Goal: Transaction & Acquisition: Purchase product/service

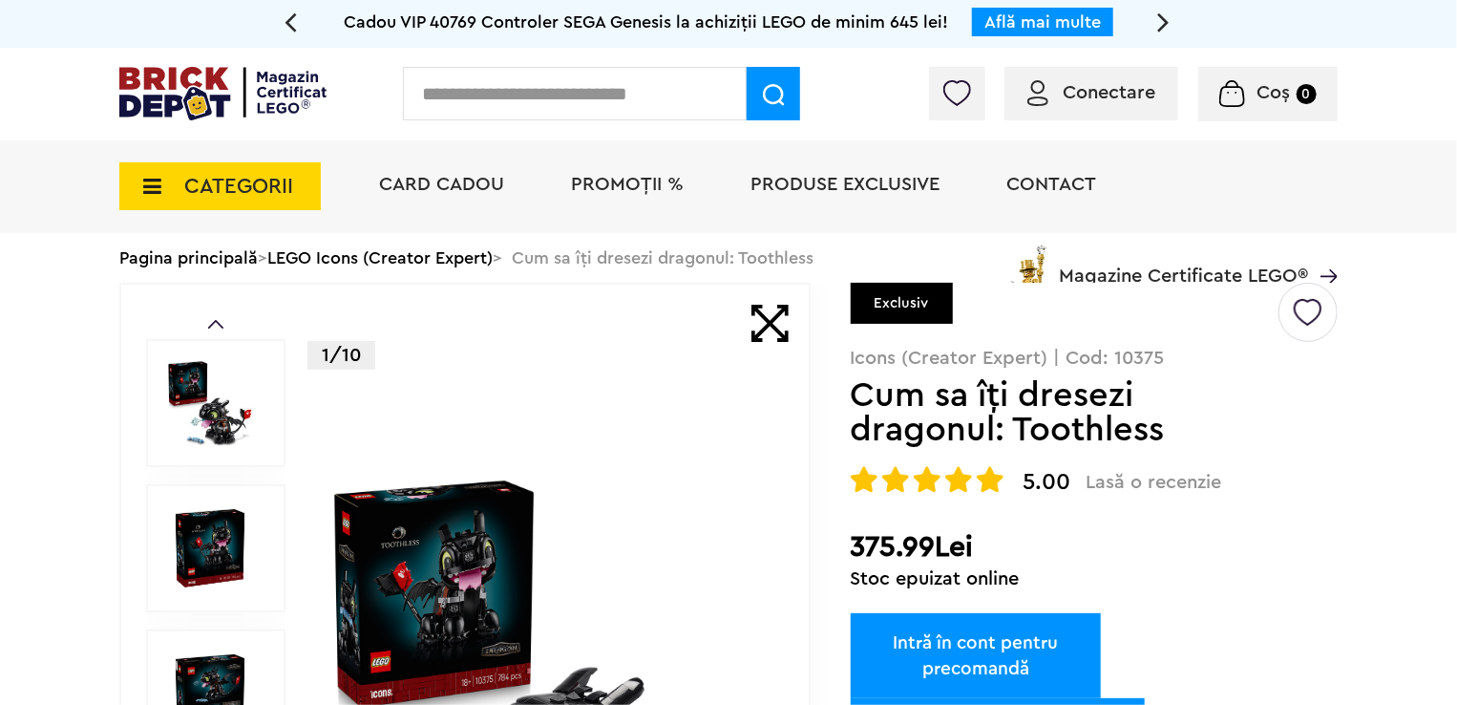
click at [1112, 91] on span "Conectare" at bounding box center [1109, 92] width 93 height 19
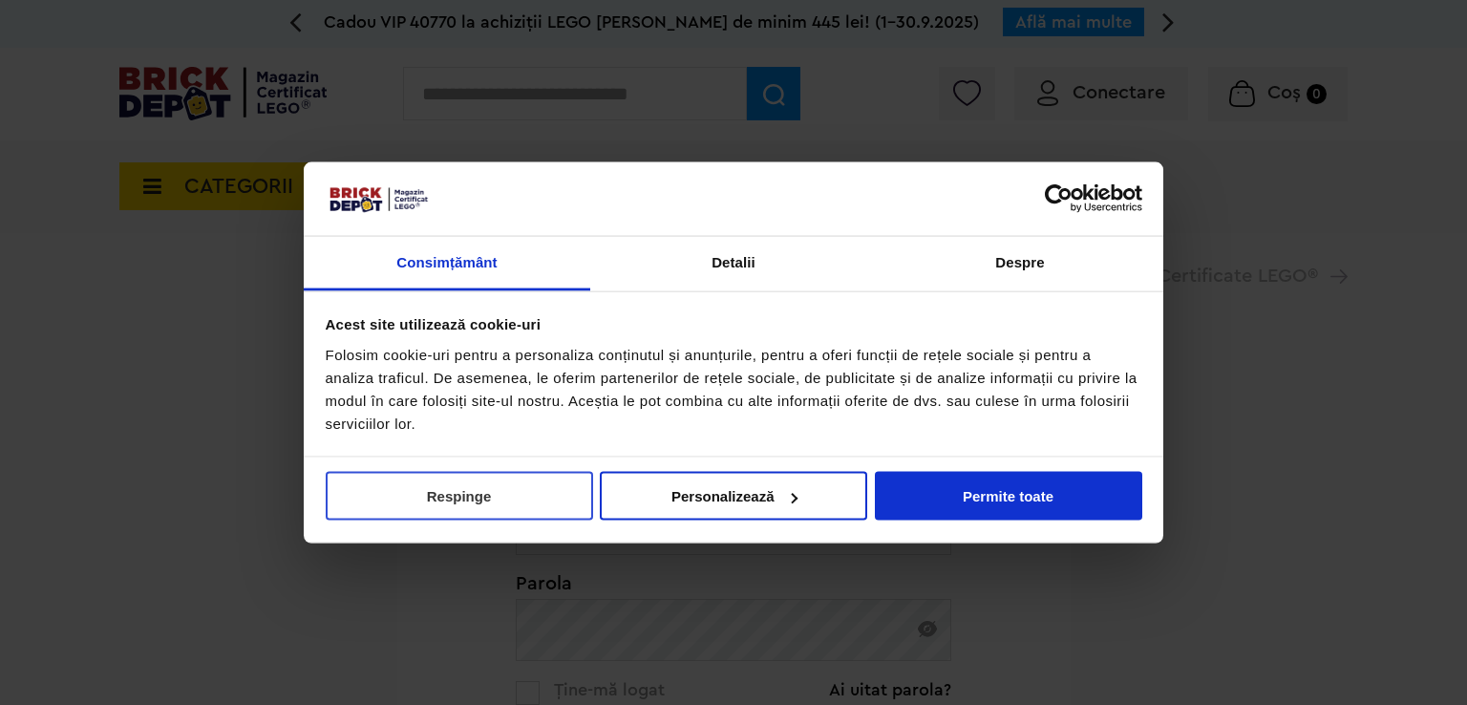
click at [567, 483] on button "Respinge" at bounding box center [459, 496] width 267 height 49
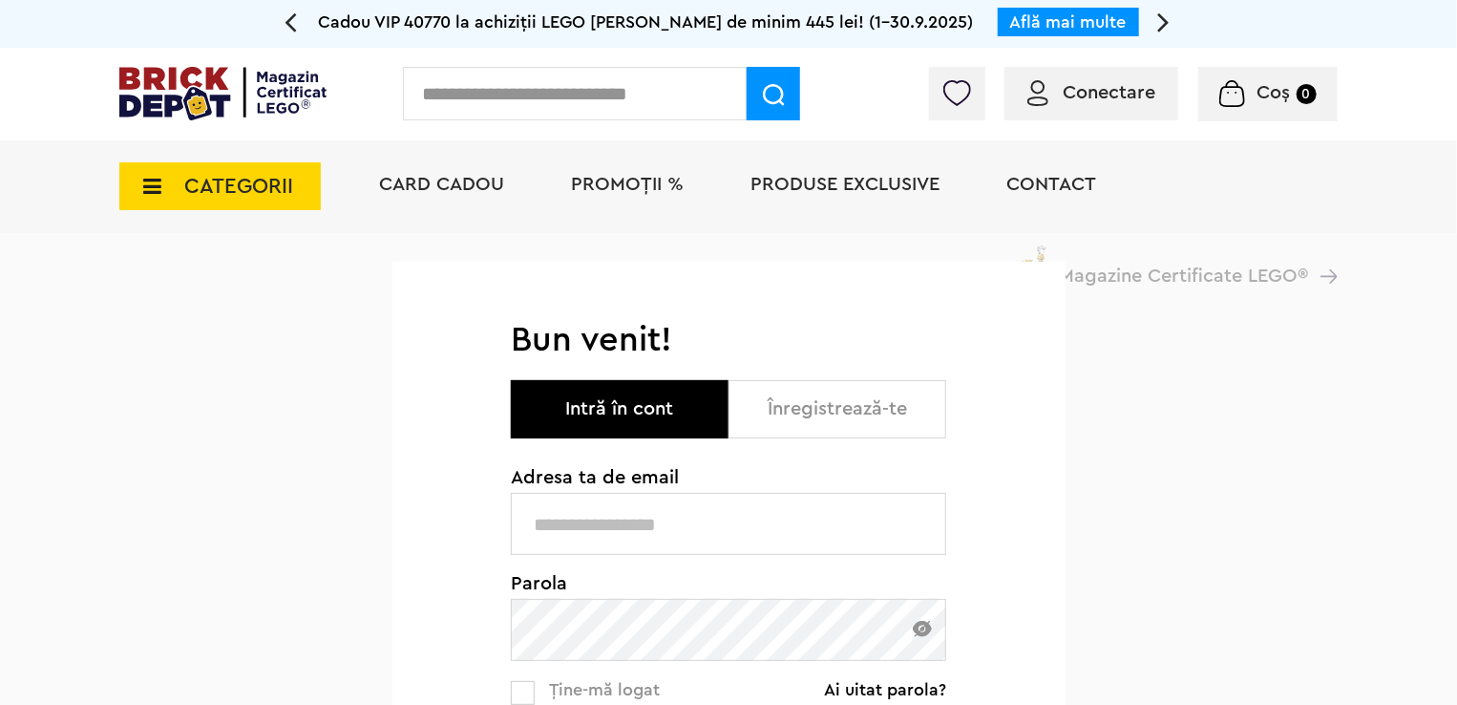
click at [640, 511] on input "text" at bounding box center [729, 524] width 436 height 62
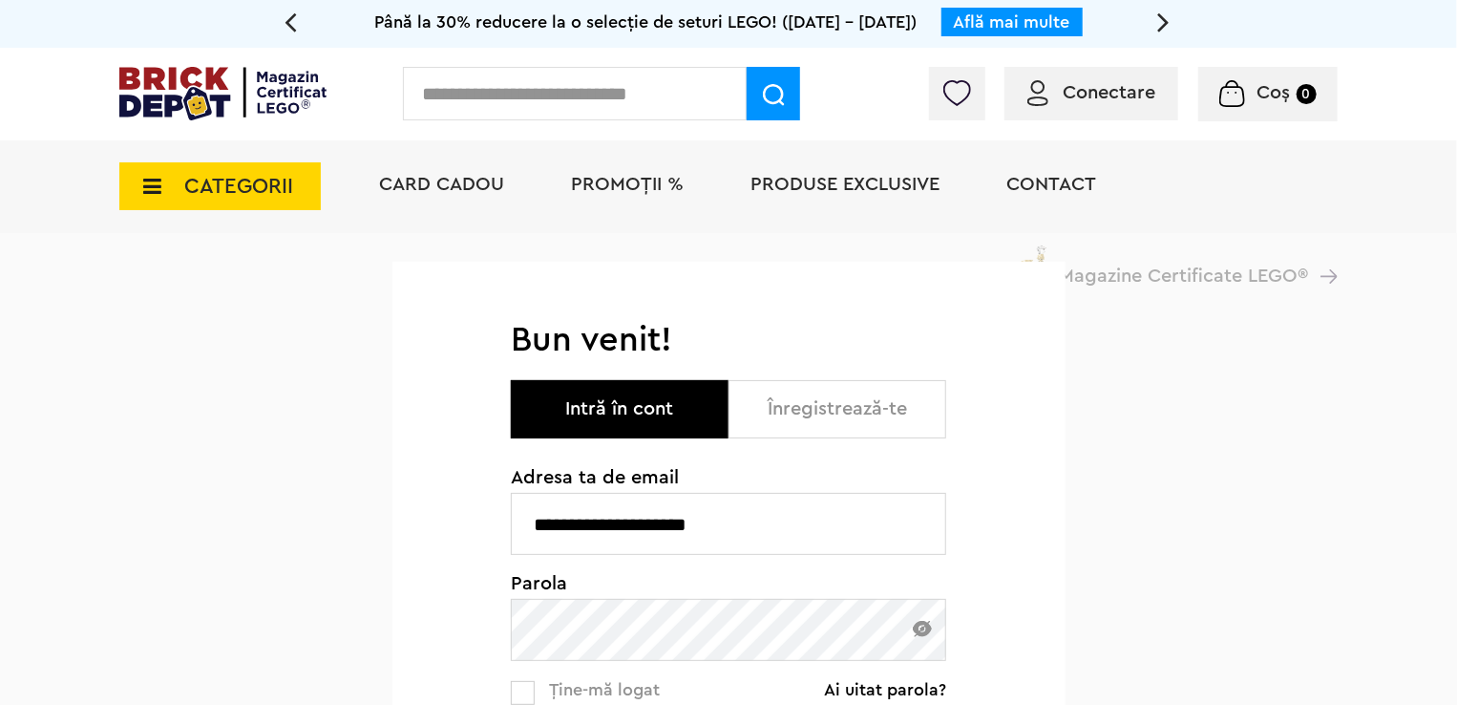
type input "**********"
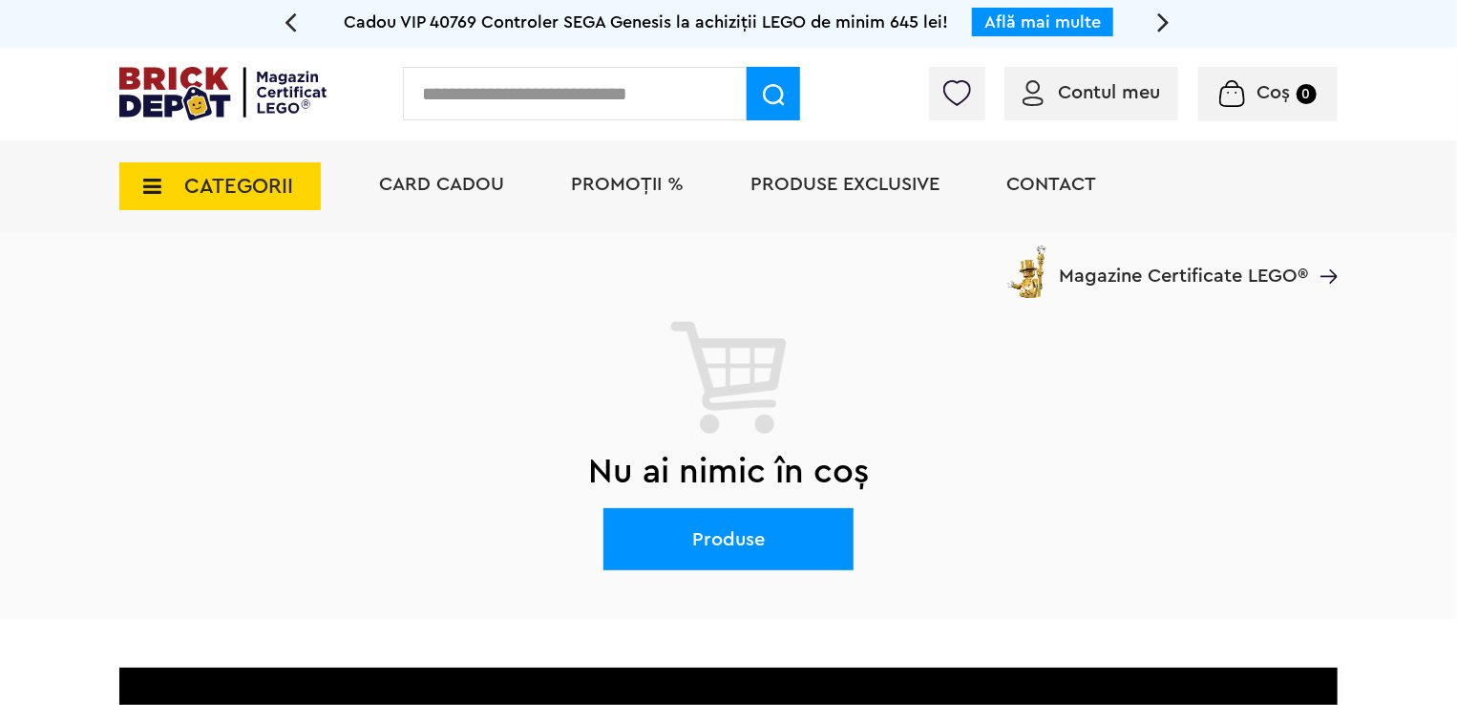
click at [500, 95] on input "text" at bounding box center [575, 93] width 344 height 53
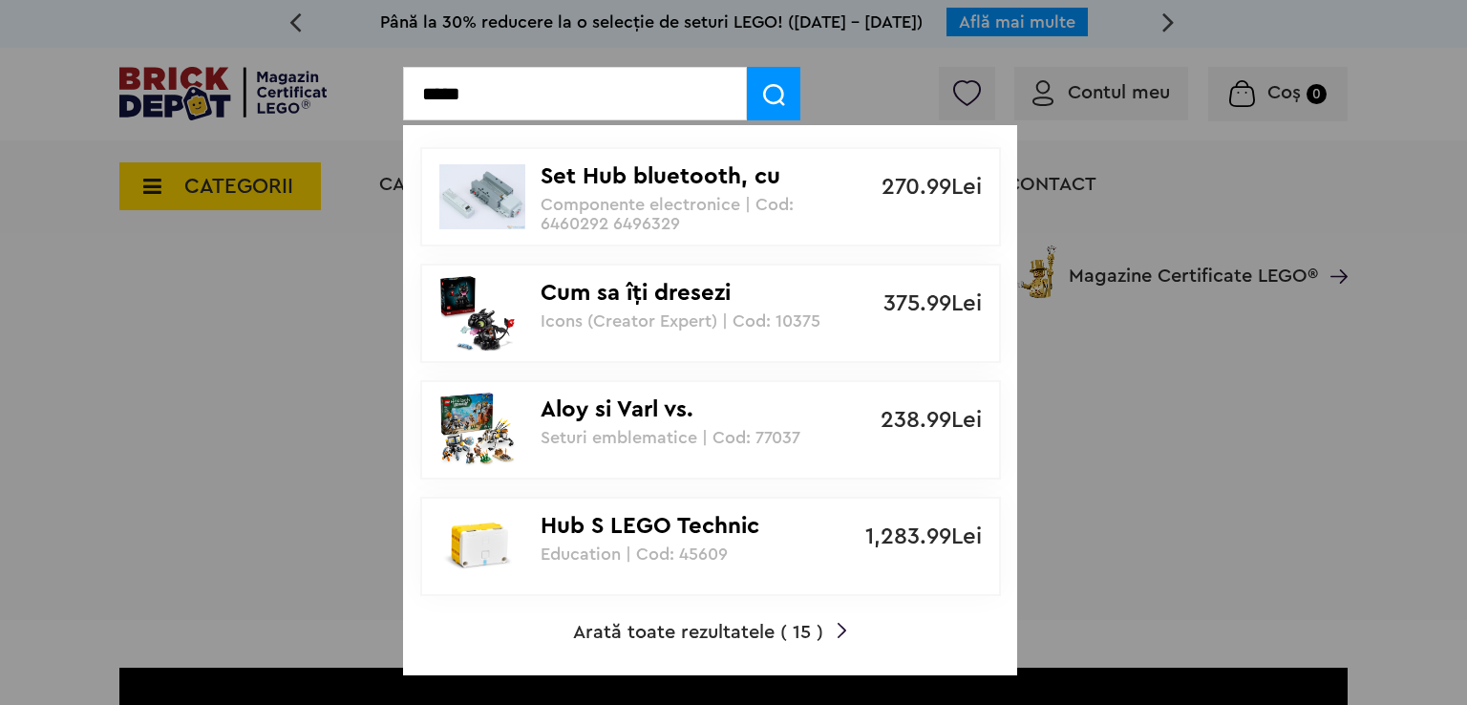
type input "*****"
click at [581, 301] on p "Cum sa îţi dresezi dragonul: Toothless" at bounding box center [700, 294] width 319 height 28
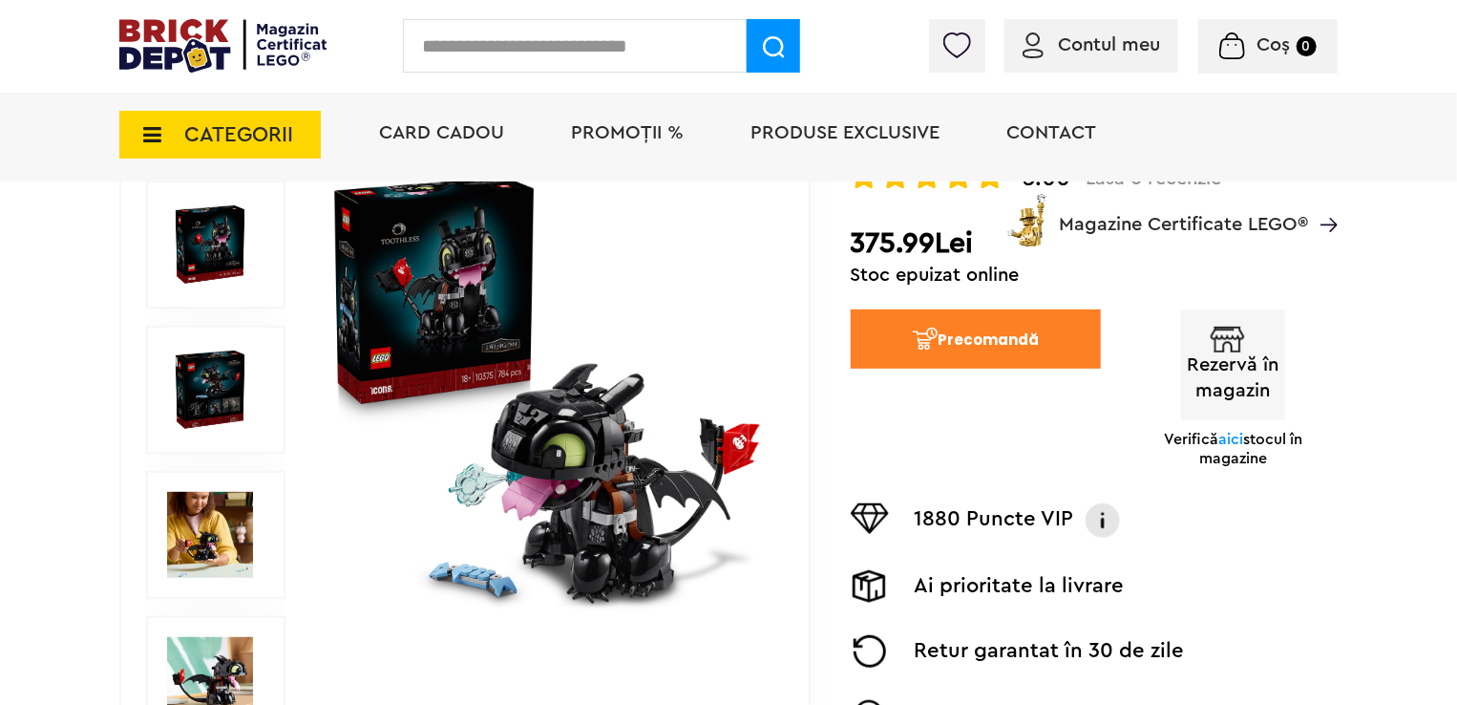
scroll to position [428, 0]
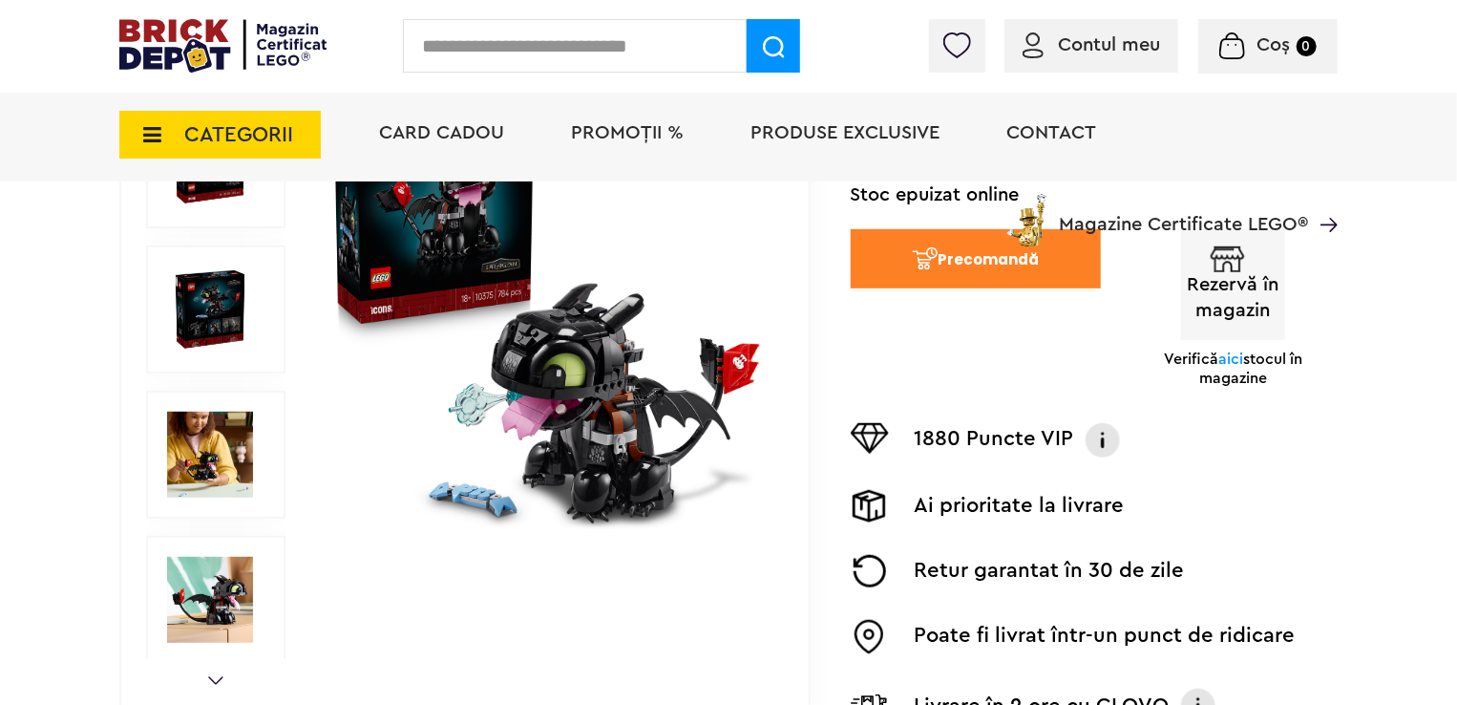
click at [1244, 363] on span "aici" at bounding box center [1231, 358] width 25 height 15
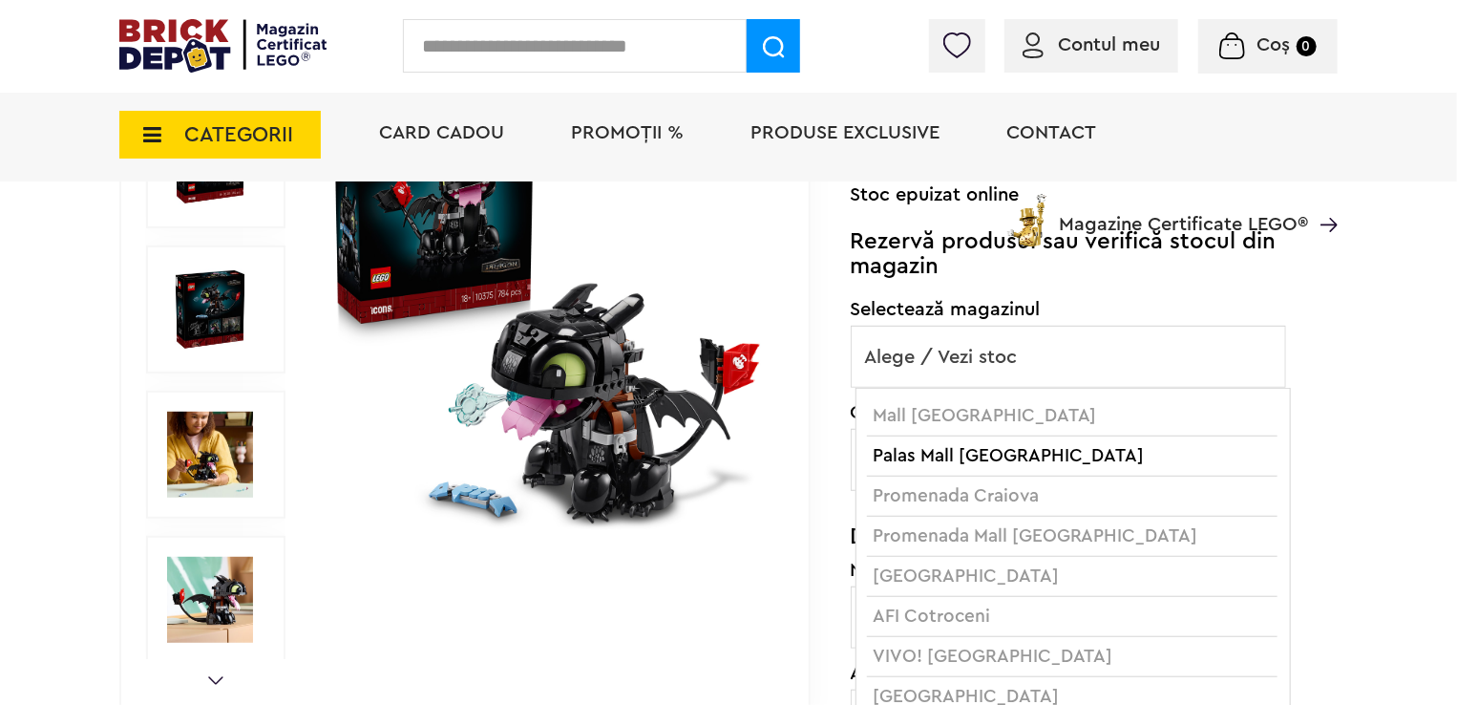
click at [1211, 338] on span "Alege / Vezi stoc" at bounding box center [1069, 357] width 434 height 61
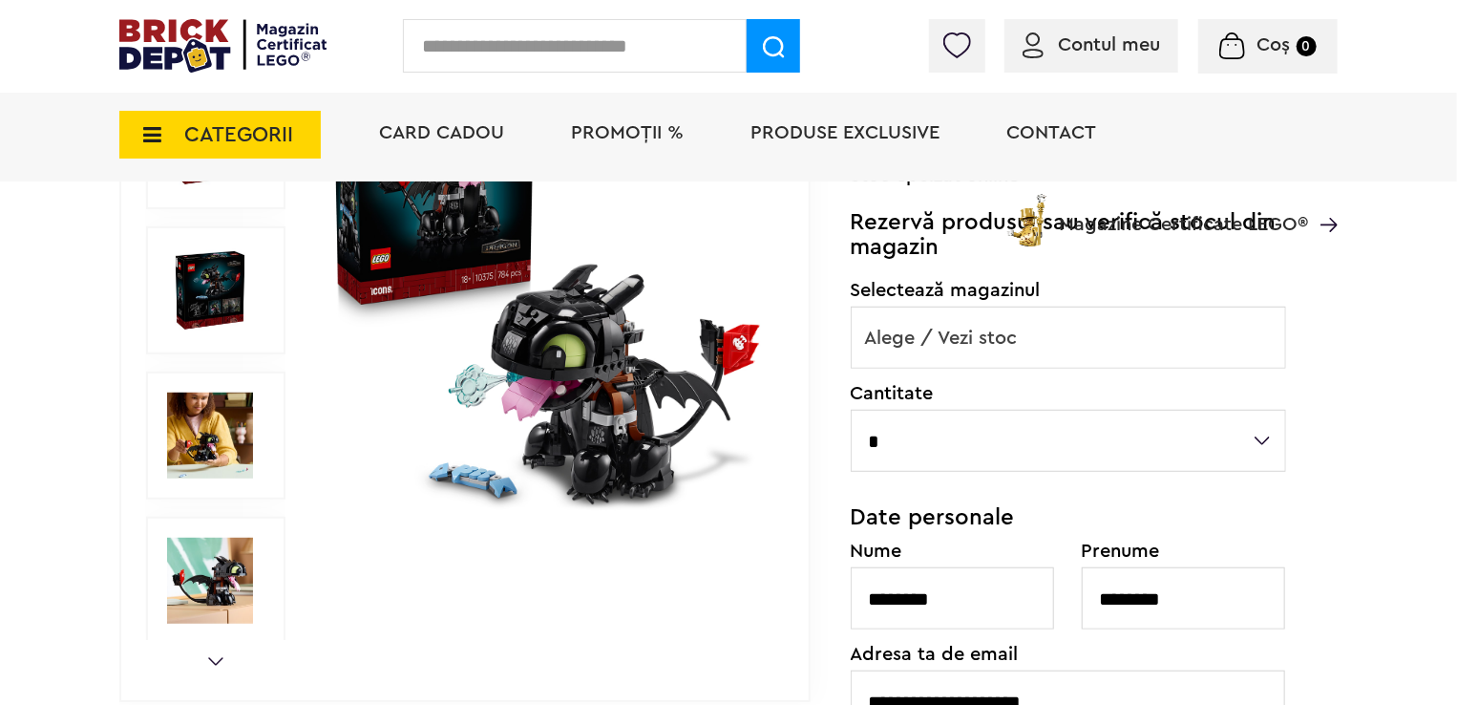
scroll to position [397, 0]
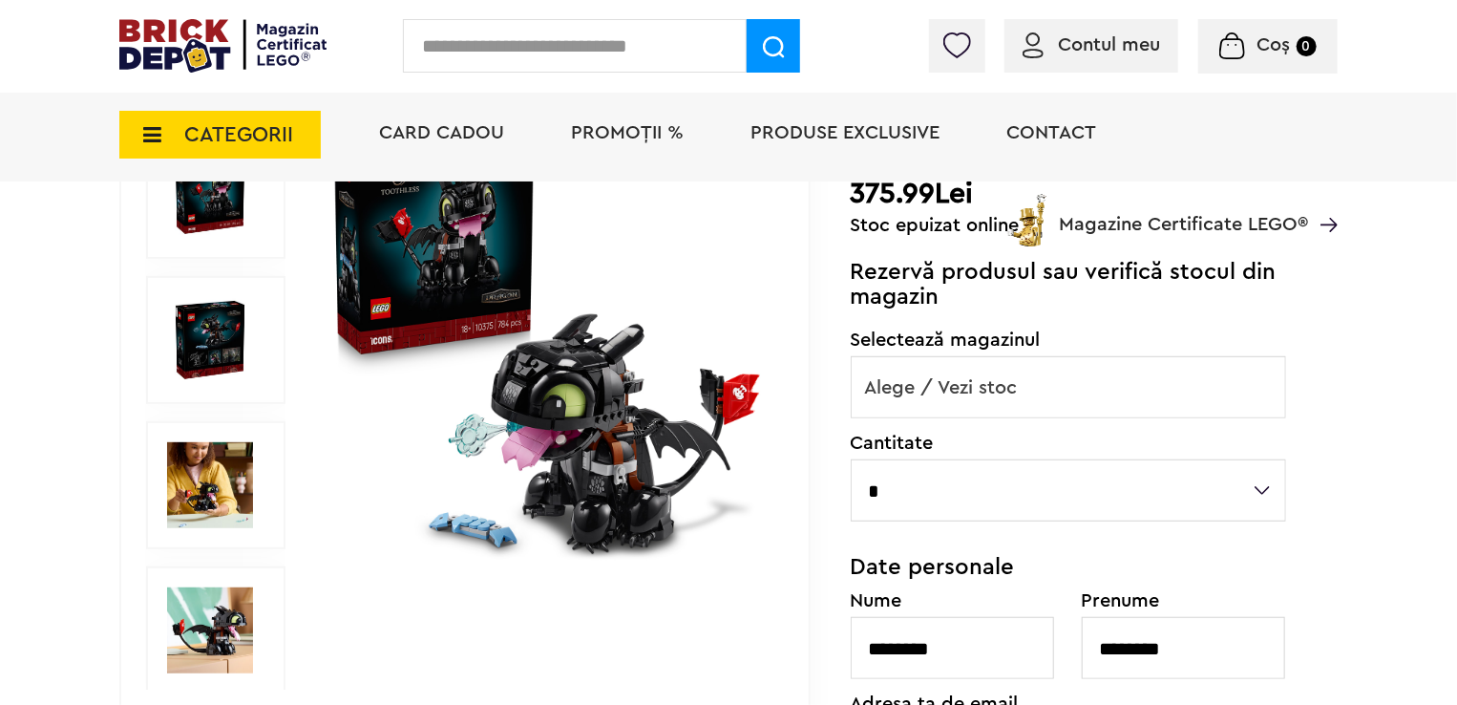
click at [586, 379] on img at bounding box center [548, 340] width 440 height 440
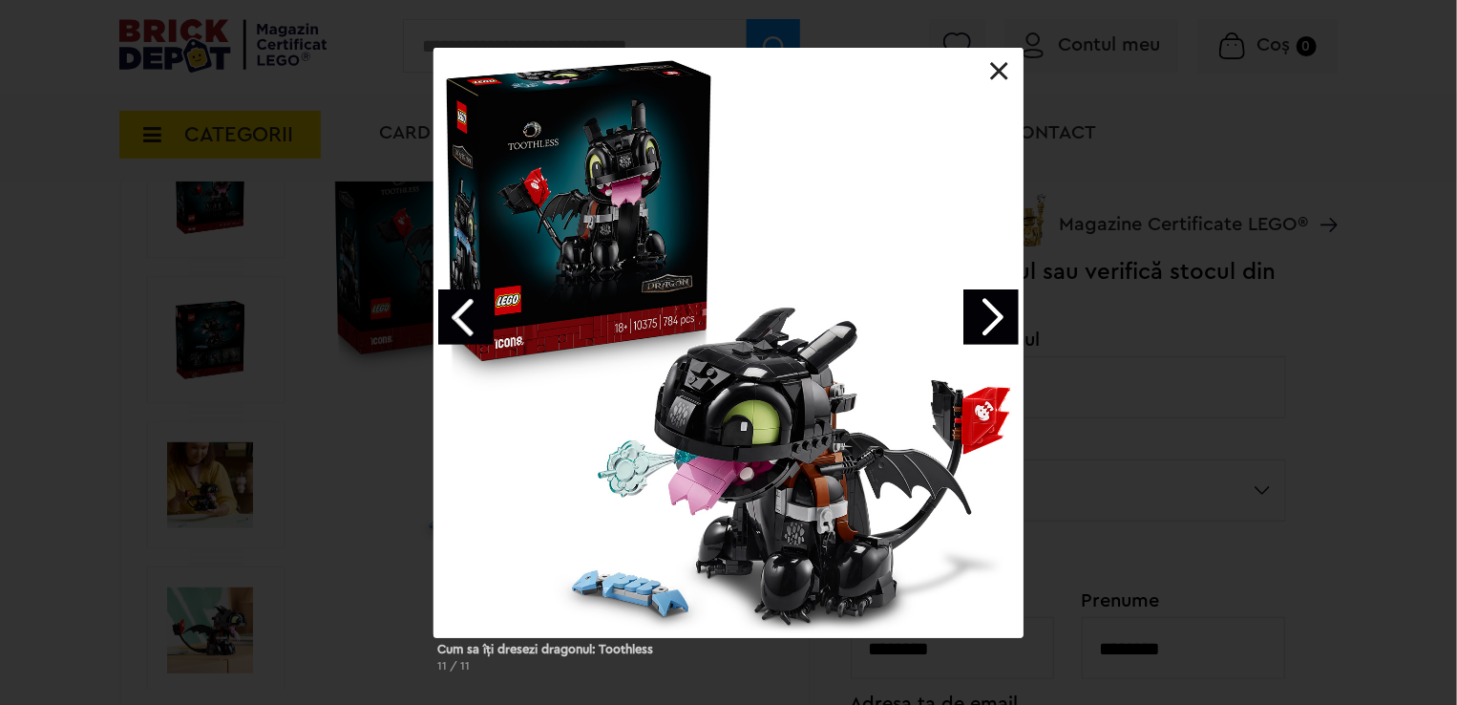
drag, startPoint x: 989, startPoint y: 71, endPoint x: 1009, endPoint y: 71, distance: 20.1
click at [1009, 48] on div at bounding box center [729, 48] width 590 height 0
click at [1009, 71] on link at bounding box center [999, 71] width 19 height 19
